Goal: Complete application form: Complete application form

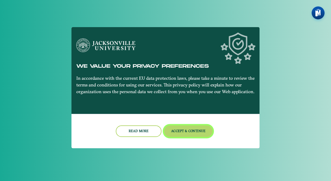
click at [170, 134] on button "Accept & Continue" at bounding box center [188, 132] width 49 height 12
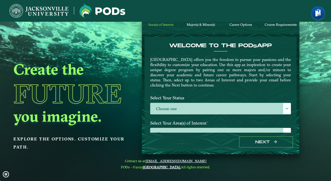
scroll to position [22, 0]
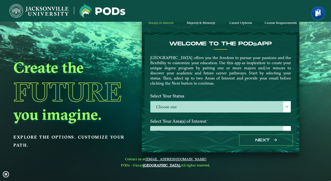
click at [167, 107] on label "Choose one" at bounding box center [221, 107] width 140 height 12
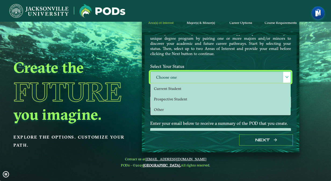
scroll to position [31, 0]
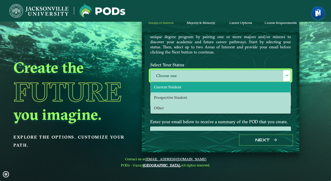
click at [161, 86] on span "Current Student" at bounding box center [167, 87] width 27 height 5
select select "[object Object]"
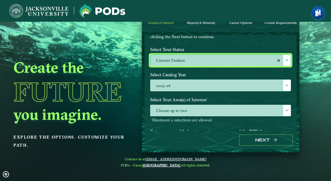
scroll to position [54, 0]
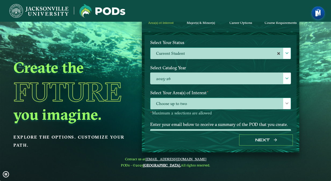
click at [180, 103] on span "Choose up to two" at bounding box center [221, 104] width 140 height 12
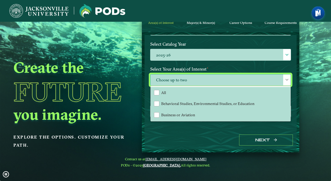
scroll to position [83, 0]
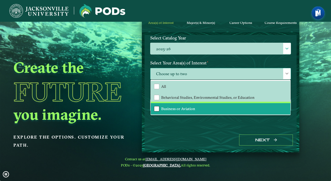
click at [155, 107] on div "Business or Aviation" at bounding box center [156, 108] width 5 height 5
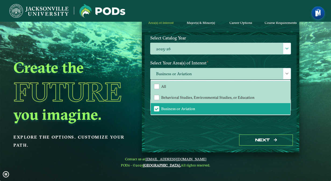
click at [224, 131] on div "Welcome to the POD s app [GEOGRAPHIC_DATA] offers you the freedom to pursue you…" at bounding box center [221, 83] width 152 height 96
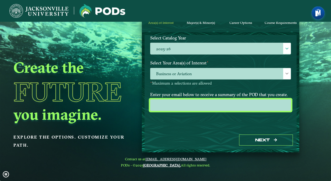
click at [196, 100] on input "email" at bounding box center [220, 105] width 141 height 12
type input "[EMAIL_ADDRESS][DOMAIN_NAME]"
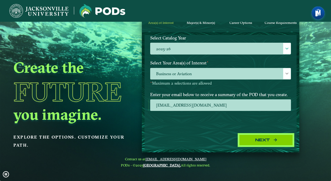
click at [243, 141] on button "Next" at bounding box center [266, 140] width 54 height 11
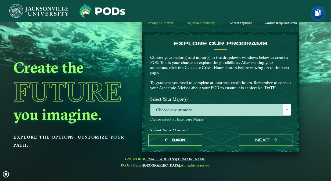
click at [193, 110] on span "Choose one or more" at bounding box center [221, 110] width 140 height 12
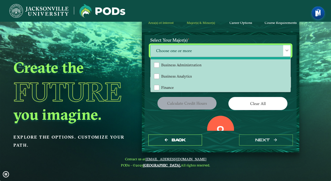
scroll to position [32, 0]
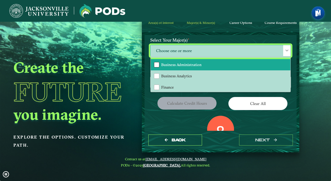
click at [156, 67] on div "Business Administration" at bounding box center [156, 64] width 5 height 5
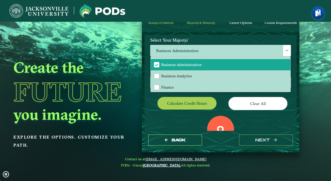
click at [182, 127] on div "0 Total Credit Hours" at bounding box center [220, 139] width 149 height 46
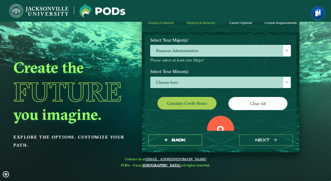
click at [169, 87] on span "Choose here" at bounding box center [221, 83] width 140 height 12
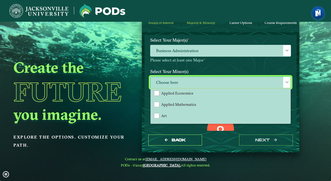
scroll to position [26, 0]
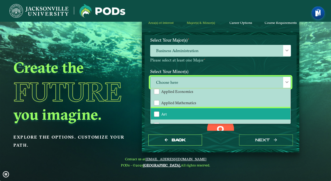
click at [153, 119] on li "Art" at bounding box center [221, 113] width 140 height 11
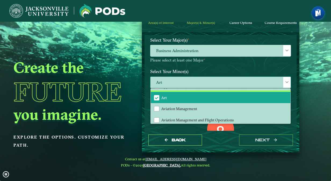
scroll to position [42, 0]
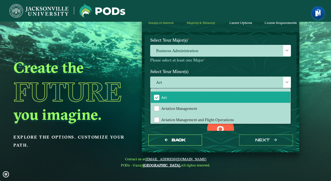
click at [223, 146] on div "Back next" at bounding box center [221, 140] width 152 height 19
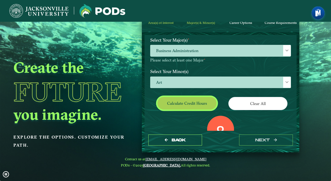
click at [187, 110] on button "Calculate credit hours" at bounding box center [187, 103] width 59 height 13
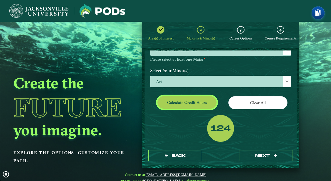
scroll to position [84, 0]
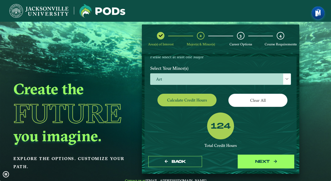
click at [256, 162] on button "next" at bounding box center [266, 161] width 54 height 11
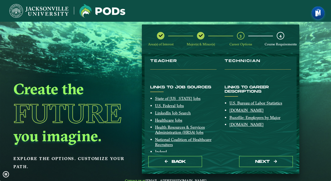
scroll to position [118, 0]
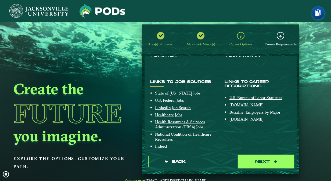
click at [250, 161] on button "next" at bounding box center [266, 161] width 54 height 11
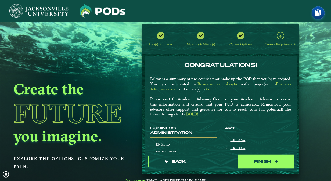
click at [250, 157] on button "Finish" at bounding box center [266, 161] width 54 height 11
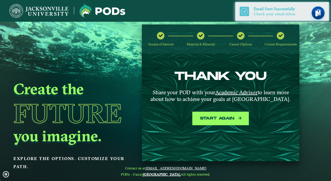
click at [221, 117] on button "Start again" at bounding box center [221, 118] width 54 height 11
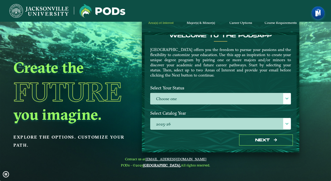
scroll to position [0, 0]
